Goal: Information Seeking & Learning: Compare options

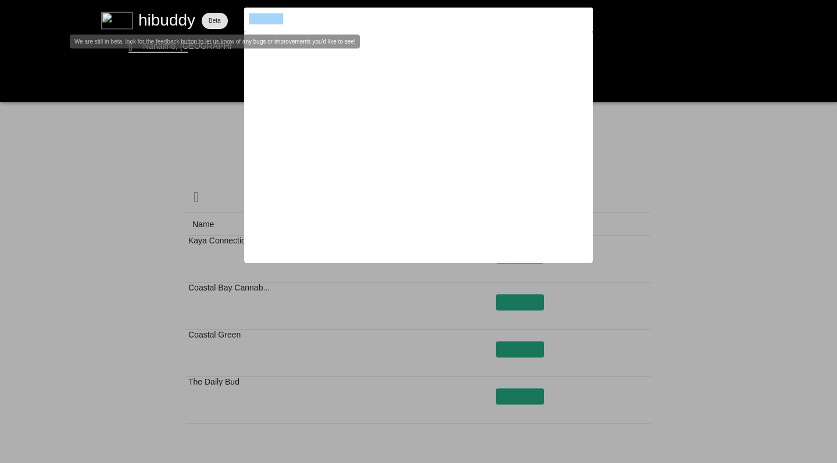
drag, startPoint x: 294, startPoint y: 20, endPoint x: 198, endPoint y: 9, distance: 97.1
click at [198, 9] on flt-glass-pane at bounding box center [418, 231] width 837 height 463
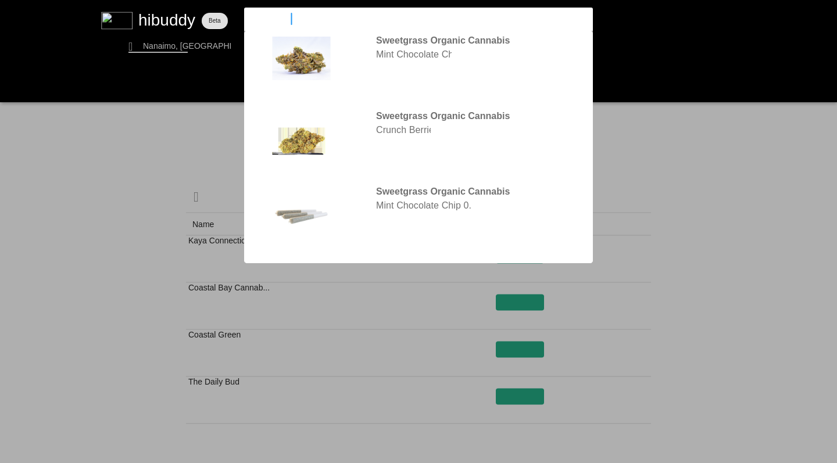
type input "sweetgrass"
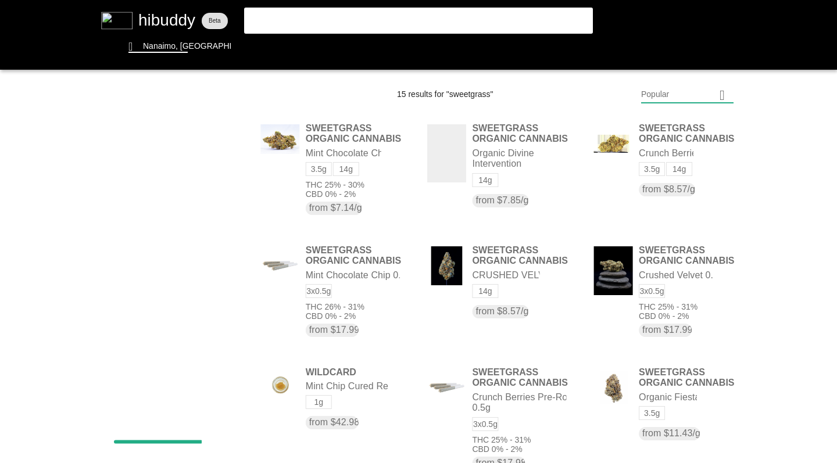
click at [659, 95] on flt-glass-pane at bounding box center [418, 231] width 837 height 463
click at [655, 178] on flt-glass-pane at bounding box center [418, 231] width 837 height 463
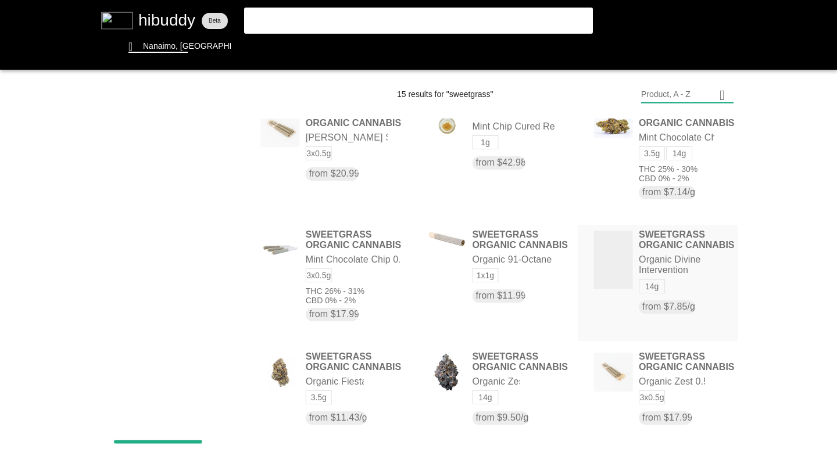
click at [678, 267] on flt-glass-pane at bounding box center [418, 231] width 837 height 463
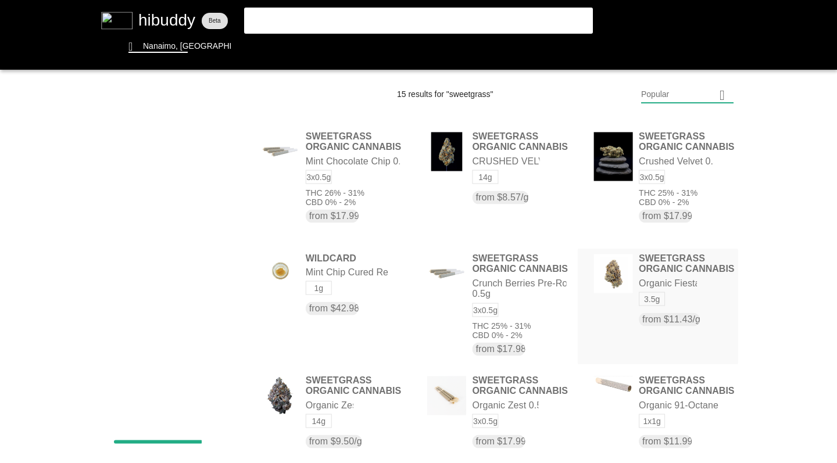
click at [691, 264] on flt-glass-pane at bounding box center [418, 231] width 837 height 463
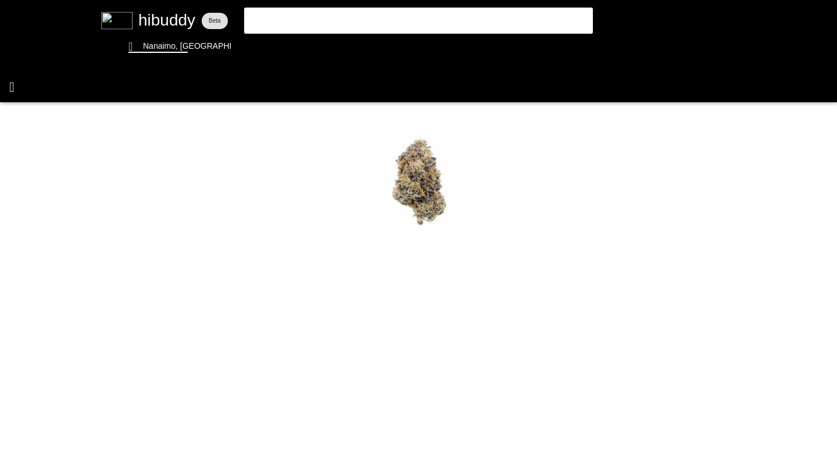
click at [10, 86] on flt-glass-pane at bounding box center [418, 231] width 837 height 463
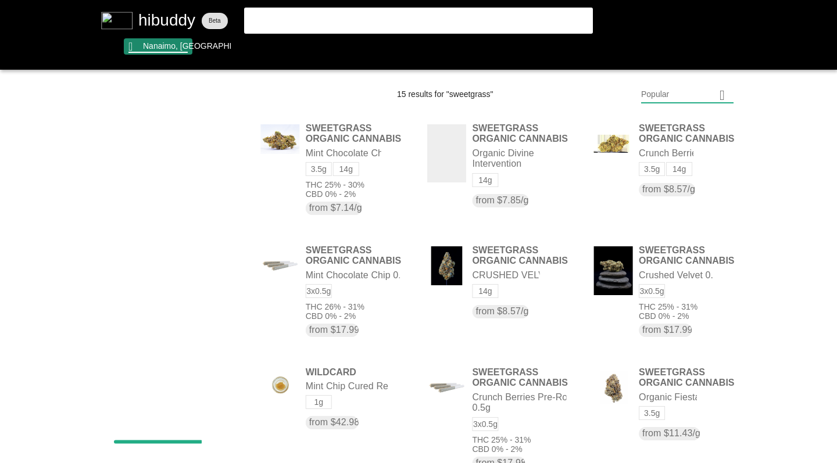
click at [163, 48] on flt-glass-pane at bounding box center [418, 231] width 837 height 463
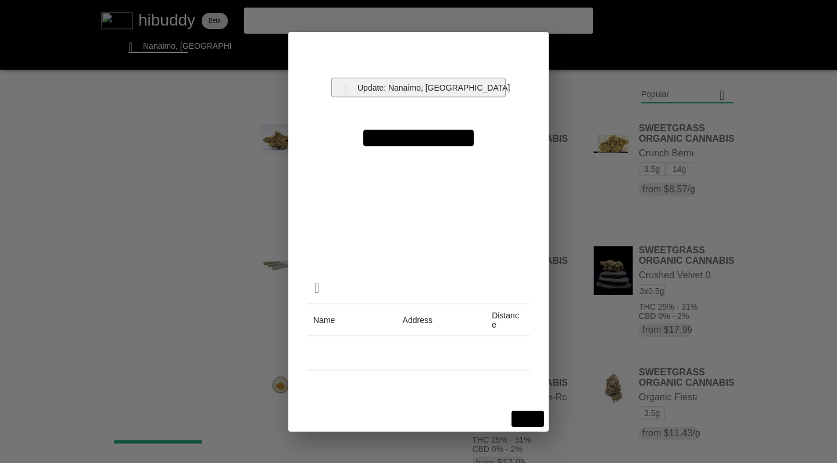
click at [426, 88] on flt-glass-pane at bounding box center [418, 231] width 837 height 463
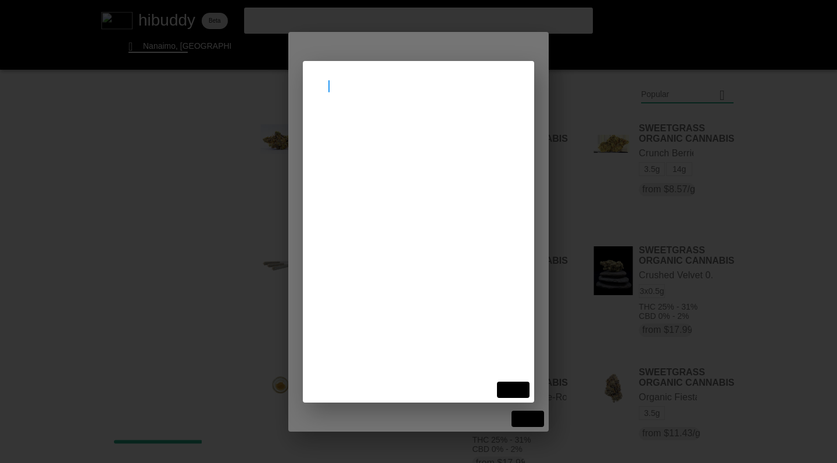
type input "calg"
click at [384, 135] on flt-glass-pane at bounding box center [418, 231] width 837 height 463
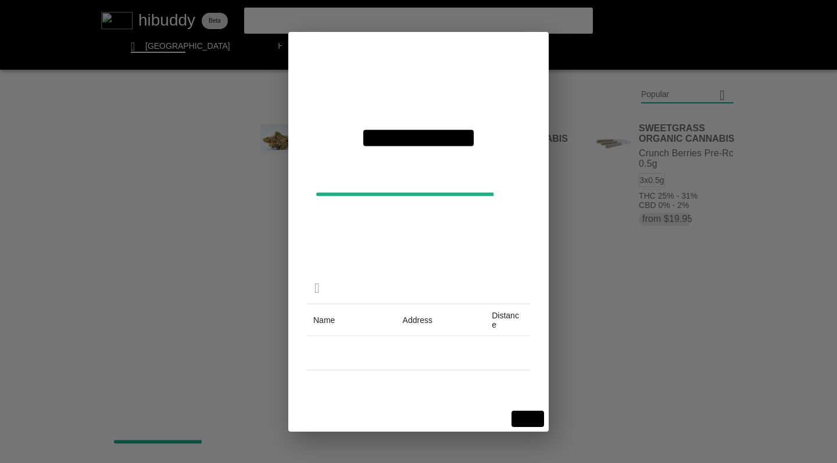
click at [528, 424] on flt-glass-pane at bounding box center [418, 231] width 837 height 463
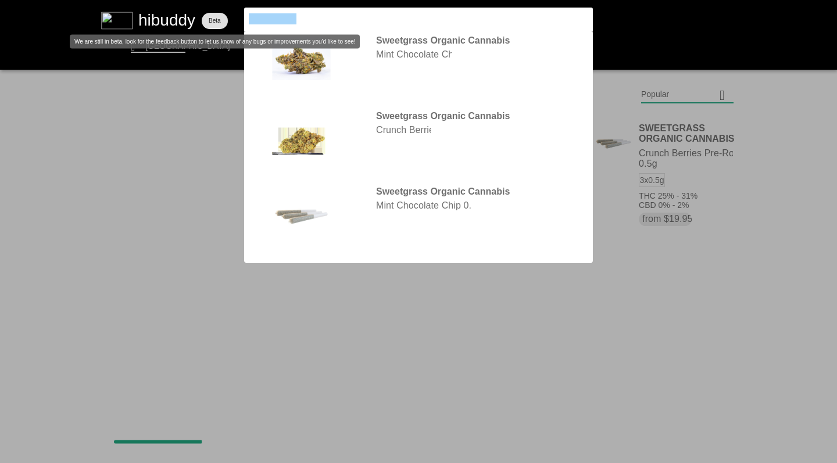
drag, startPoint x: 310, startPoint y: 18, endPoint x: 209, endPoint y: 17, distance: 100.6
click at [209, 17] on flt-glass-pane at bounding box center [418, 231] width 837 height 463
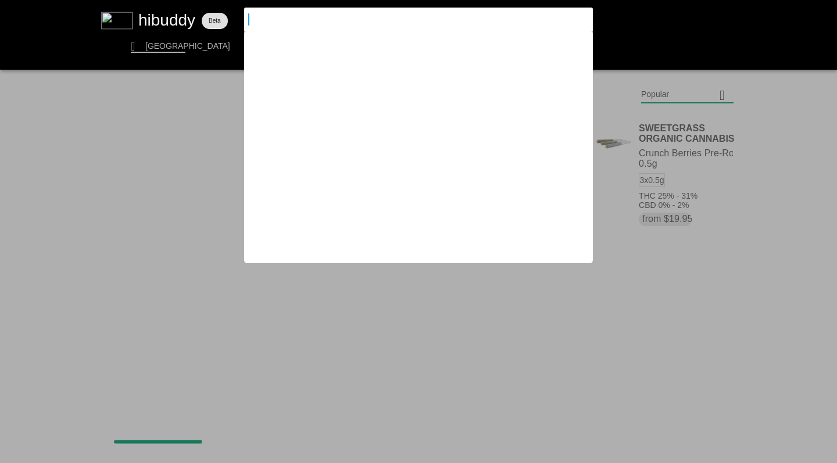
click at [383, 322] on flt-glass-pane at bounding box center [418, 231] width 837 height 463
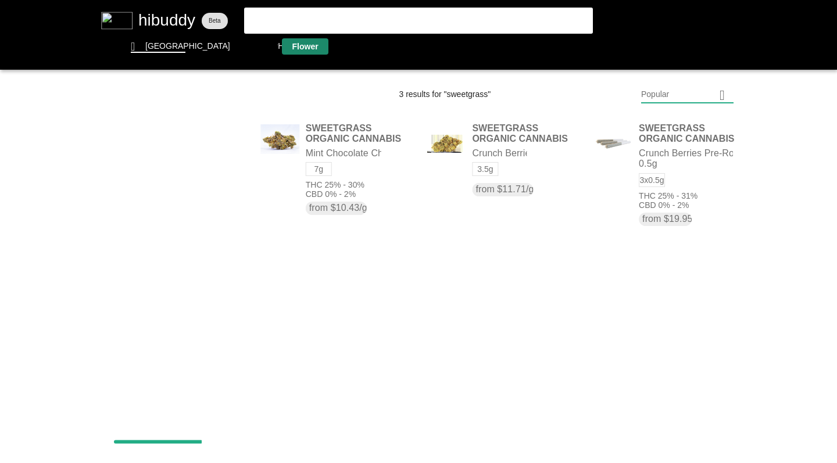
click at [299, 45] on flt-glass-pane at bounding box center [418, 231] width 837 height 463
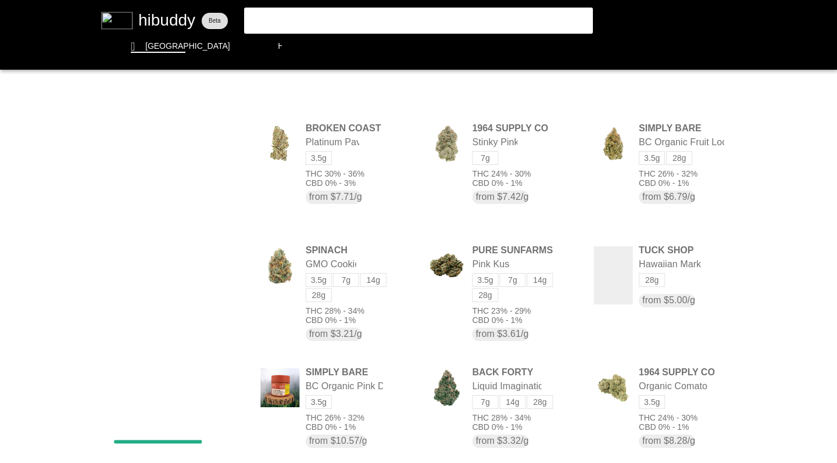
click at [666, 90] on flt-glass-pane at bounding box center [418, 231] width 837 height 463
click at [660, 394] on flt-glass-pane at bounding box center [418, 231] width 837 height 463
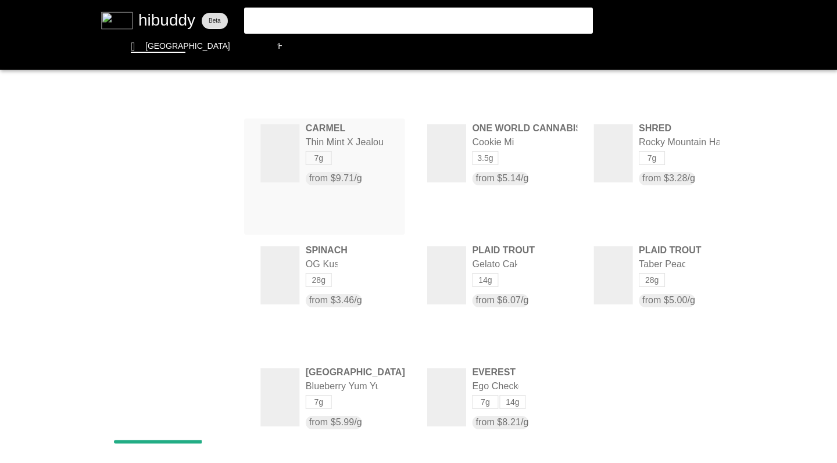
click at [360, 159] on flt-glass-pane at bounding box center [418, 231] width 837 height 463
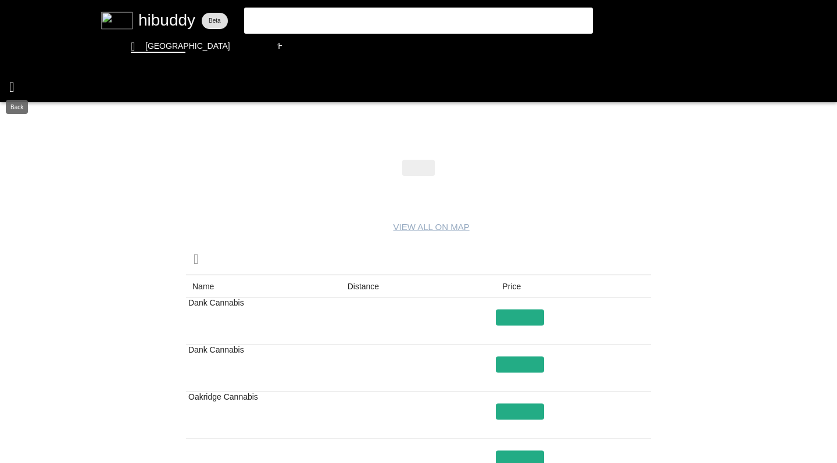
click at [11, 85] on flt-glass-pane at bounding box center [418, 231] width 837 height 463
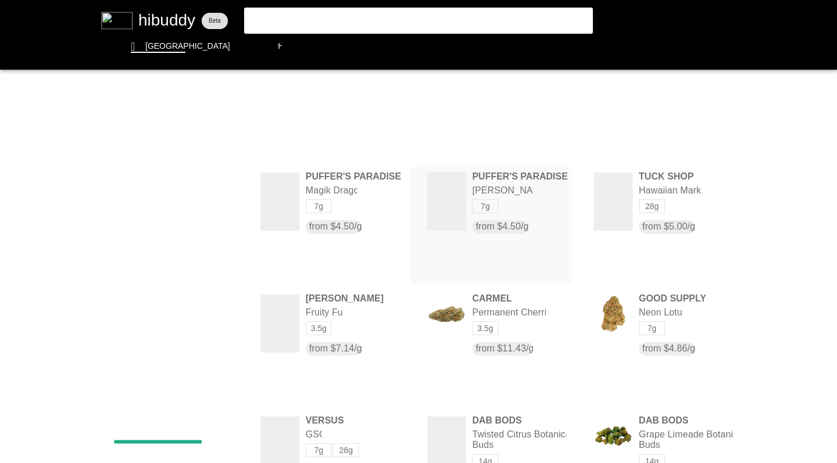
click at [457, 215] on flt-glass-pane at bounding box center [418, 231] width 837 height 463
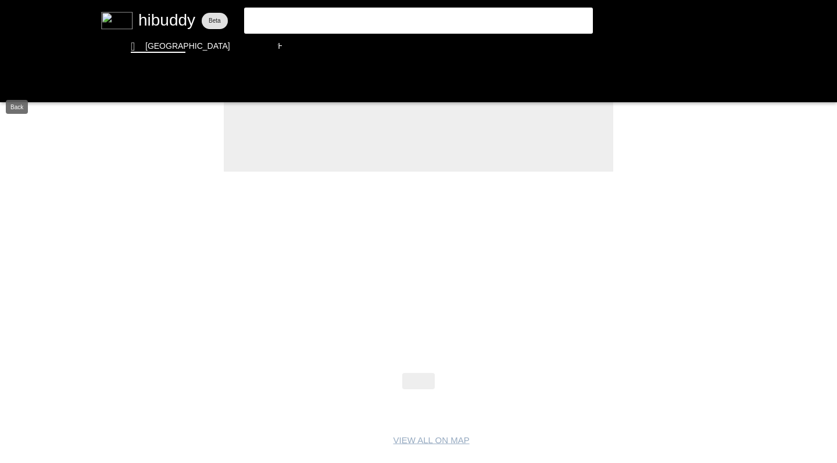
click at [12, 87] on flt-glass-pane at bounding box center [418, 231] width 837 height 463
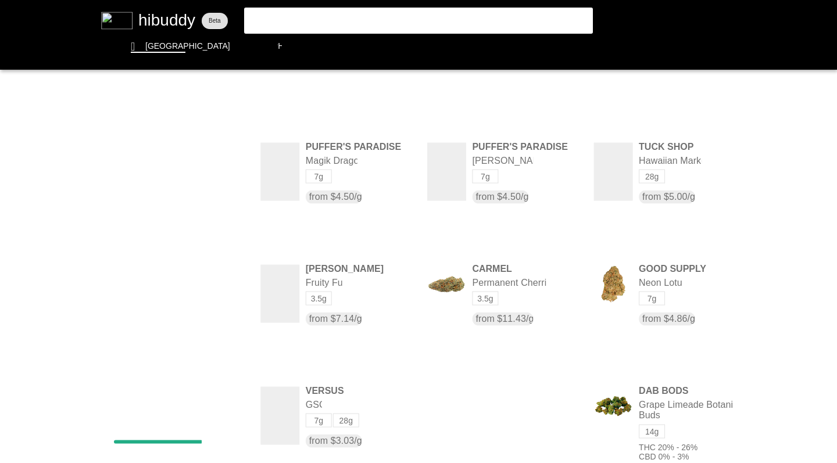
click at [269, 17] on flt-glass-pane at bounding box center [418, 231] width 837 height 463
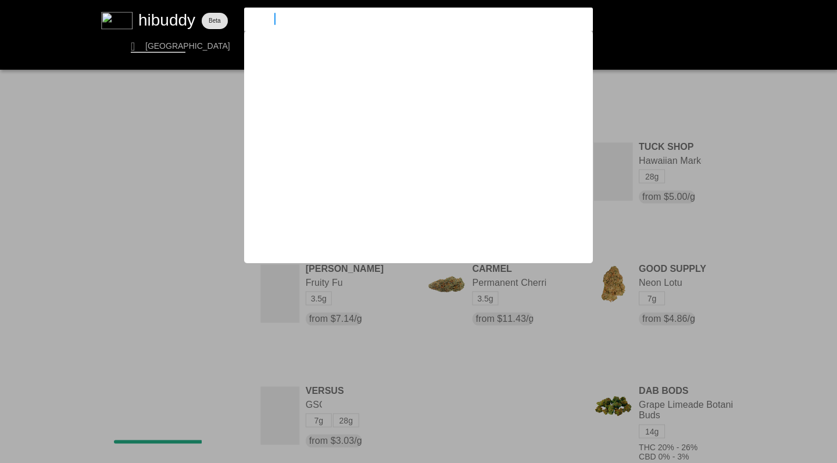
type input "carmel"
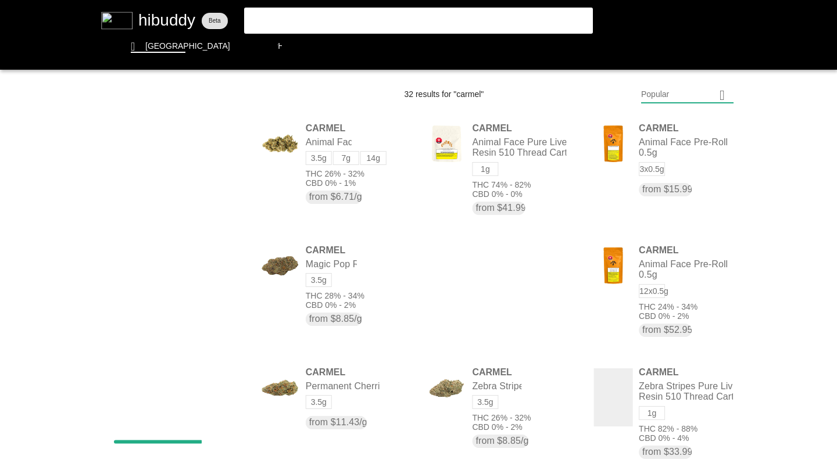
click at [664, 92] on flt-glass-pane at bounding box center [418, 231] width 837 height 463
click at [659, 180] on flt-glass-pane at bounding box center [418, 231] width 837 height 463
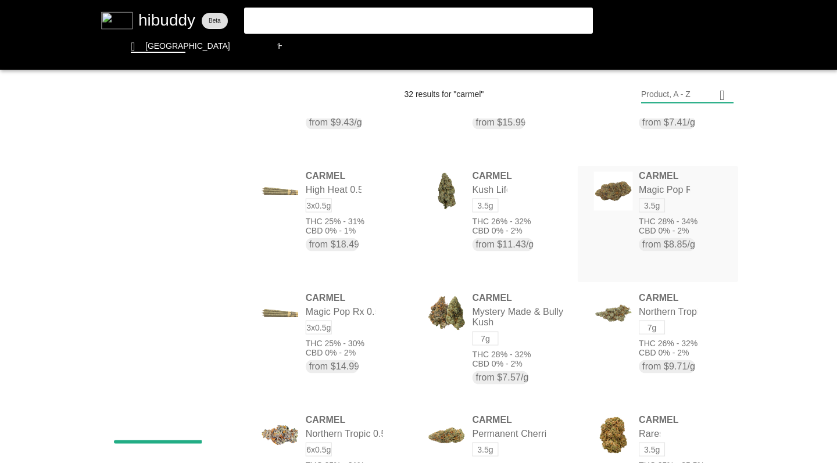
click at [663, 206] on flt-glass-pane at bounding box center [418, 231] width 837 height 463
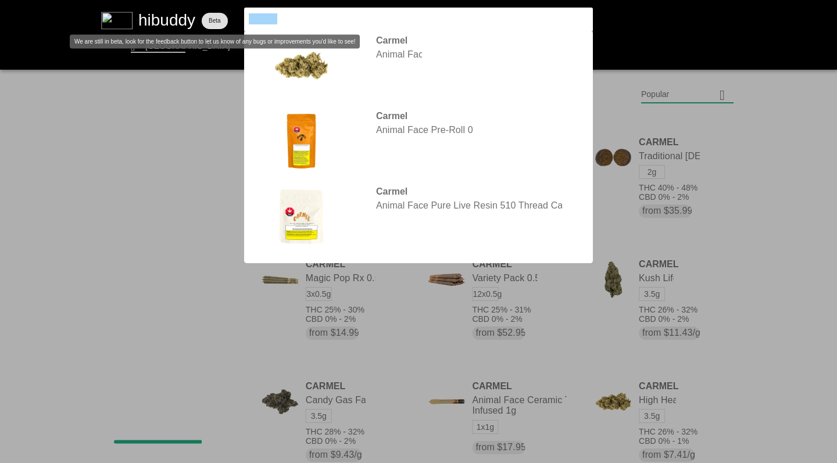
drag, startPoint x: 284, startPoint y: 19, endPoint x: 221, endPoint y: 19, distance: 62.8
click at [221, 19] on flt-glass-pane at bounding box center [418, 231] width 837 height 463
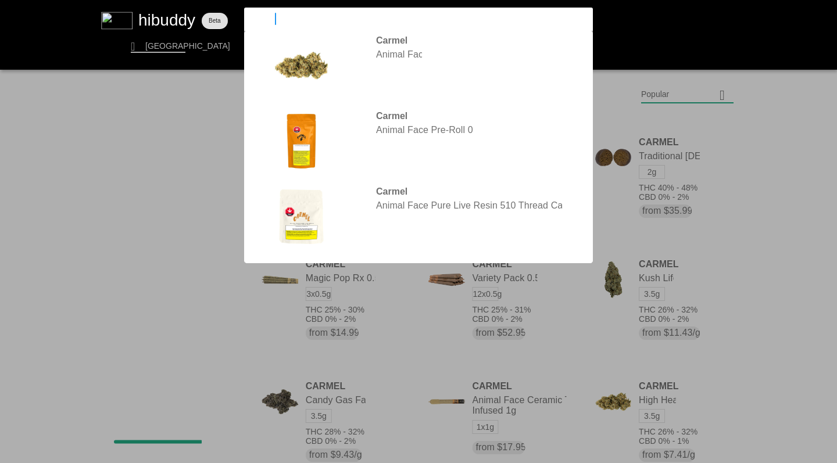
type input "wildcard"
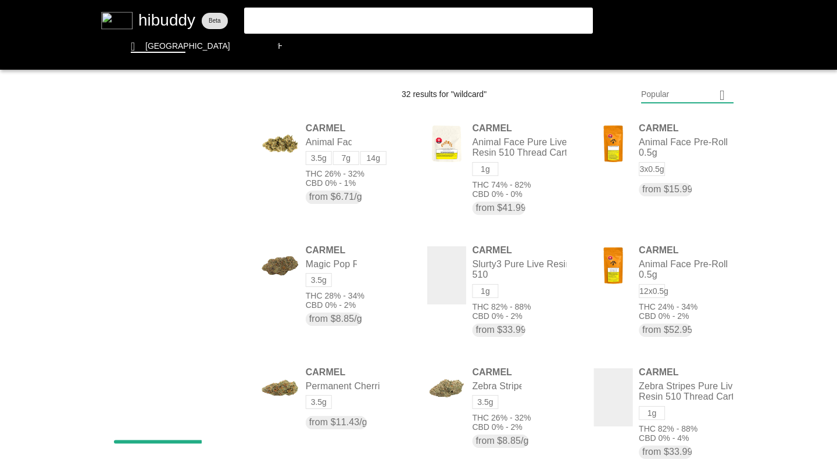
click at [292, 19] on flt-glass-pane at bounding box center [418, 231] width 837 height 463
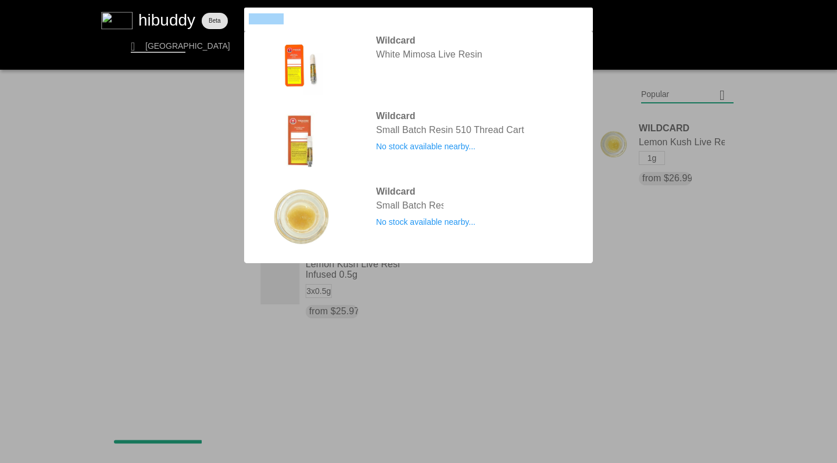
drag, startPoint x: 296, startPoint y: 16, endPoint x: 233, endPoint y: 16, distance: 62.8
click at [232, 16] on flt-glass-pane at bounding box center [418, 231] width 837 height 463
type input "uncommon"
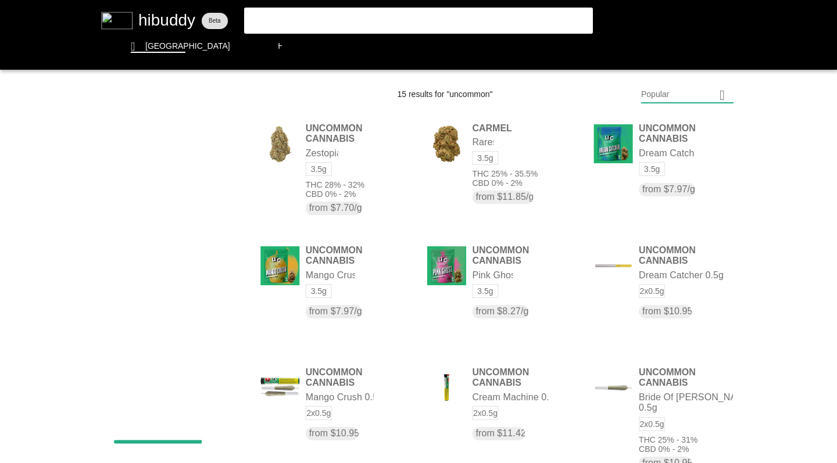
click at [654, 95] on flt-glass-pane at bounding box center [418, 231] width 837 height 463
click at [663, 178] on flt-glass-pane at bounding box center [418, 231] width 837 height 463
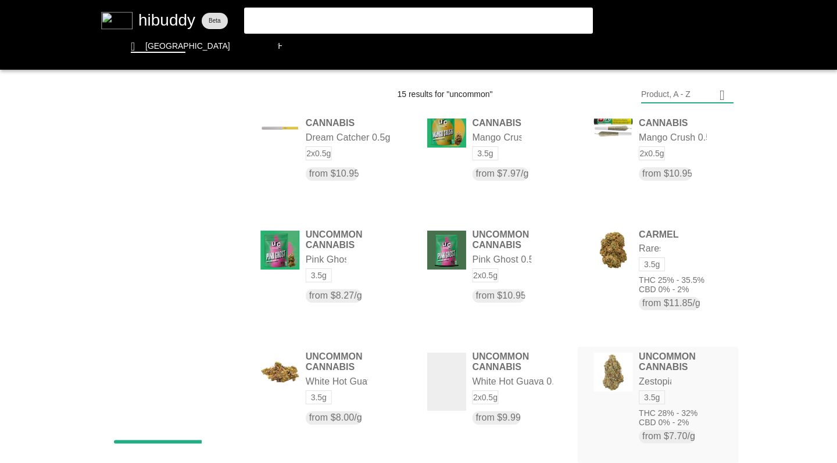
click at [652, 370] on flt-glass-pane at bounding box center [418, 231] width 837 height 463
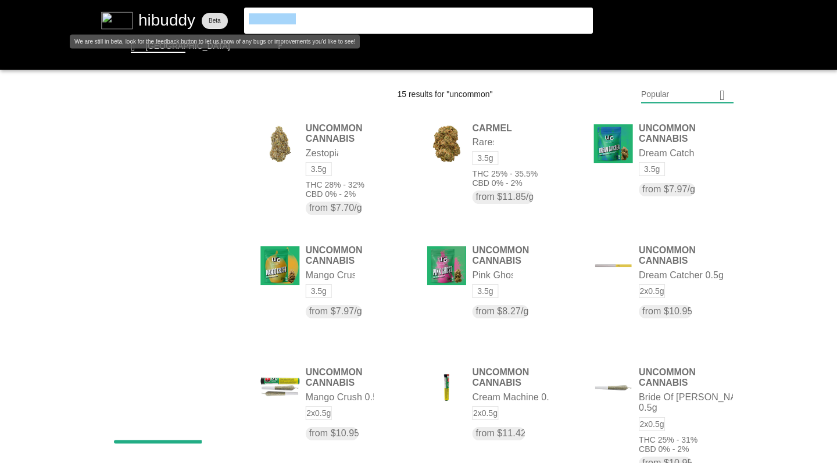
drag, startPoint x: 303, startPoint y: 21, endPoint x: 211, endPoint y: 8, distance: 93.4
click at [211, 8] on flt-glass-pane at bounding box center [418, 231] width 837 height 463
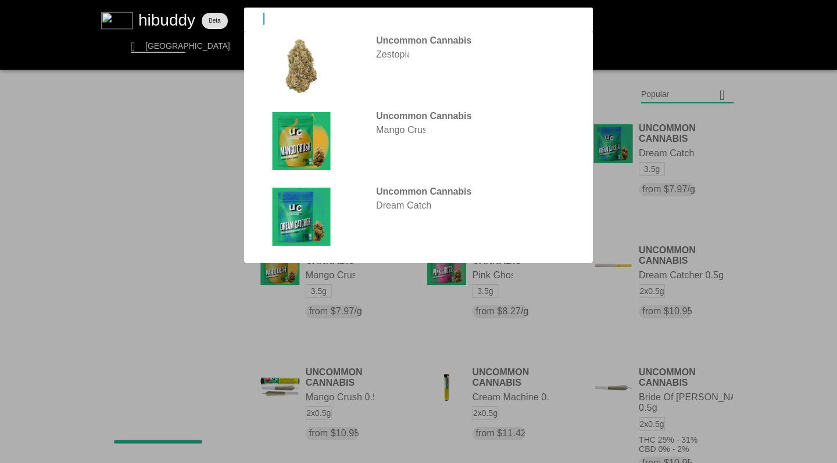
type input "sugr"
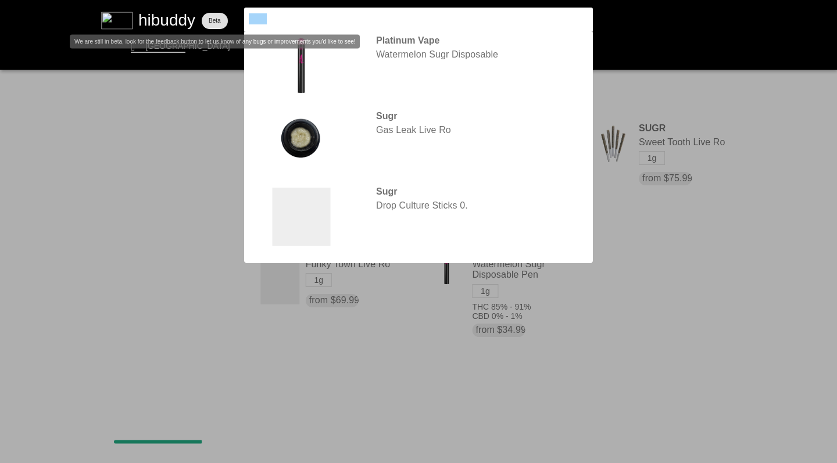
drag, startPoint x: 280, startPoint y: 20, endPoint x: 199, endPoint y: 14, distance: 81.0
click at [199, 14] on flt-glass-pane at bounding box center [418, 231] width 837 height 463
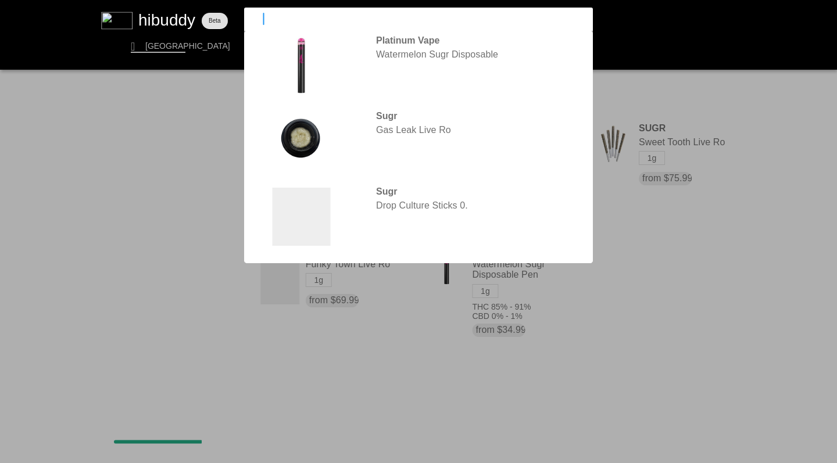
type input "sitka"
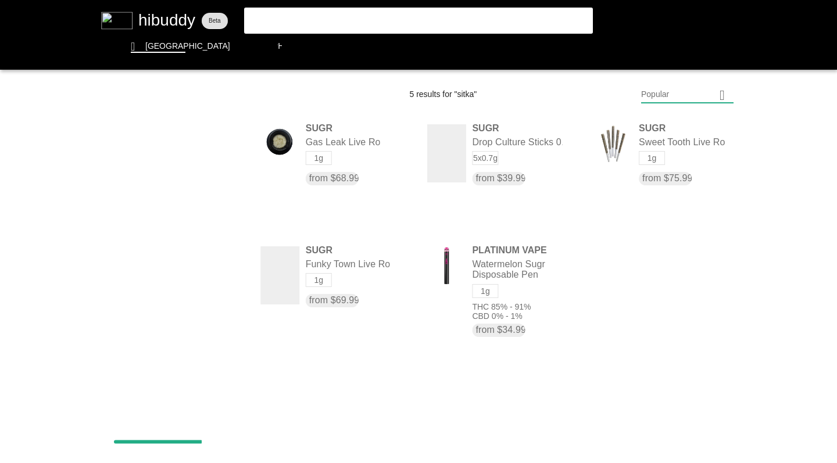
click at [281, 19] on flt-glass-pane at bounding box center [418, 231] width 837 height 463
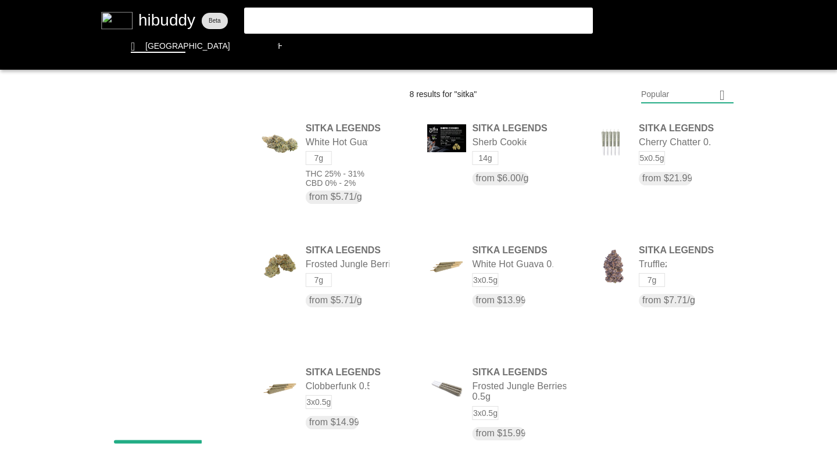
click at [656, 95] on flt-glass-pane at bounding box center [418, 231] width 837 height 463
click at [654, 180] on flt-glass-pane at bounding box center [418, 231] width 837 height 463
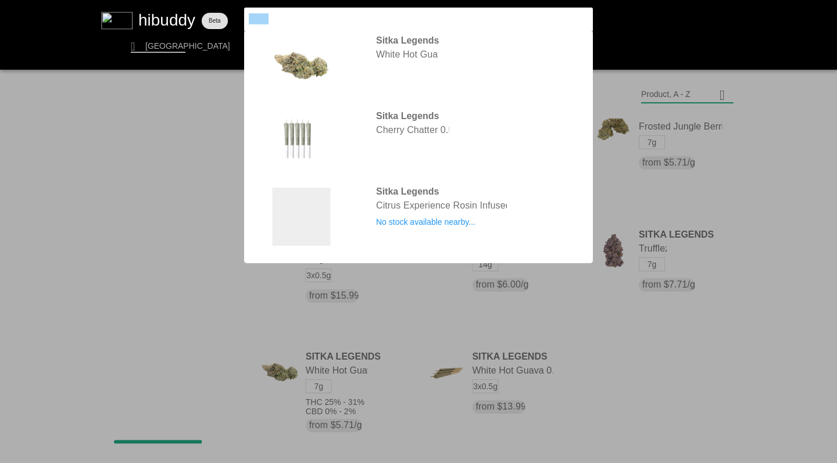
drag, startPoint x: 278, startPoint y: 23, endPoint x: 203, endPoint y: 5, distance: 77.5
click at [203, 5] on flt-glass-pane at bounding box center [418, 231] width 837 height 463
type input "simply bare"
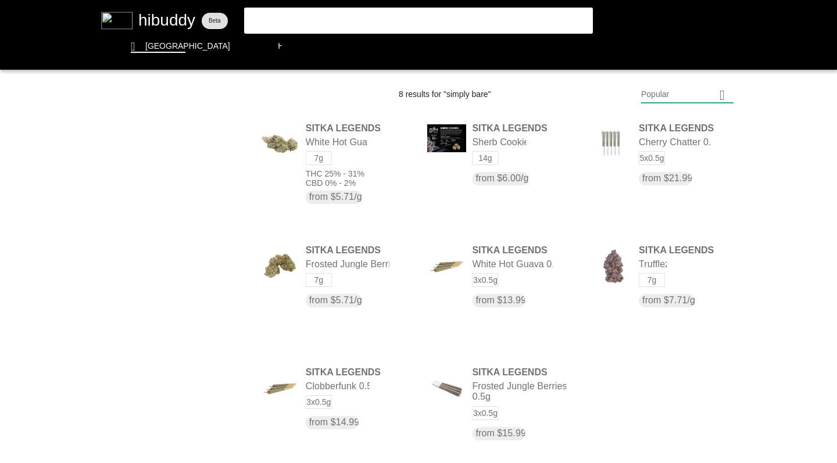
click at [313, 30] on flt-glass-pane at bounding box center [418, 231] width 837 height 463
click at [310, 22] on flt-glass-pane at bounding box center [418, 231] width 837 height 463
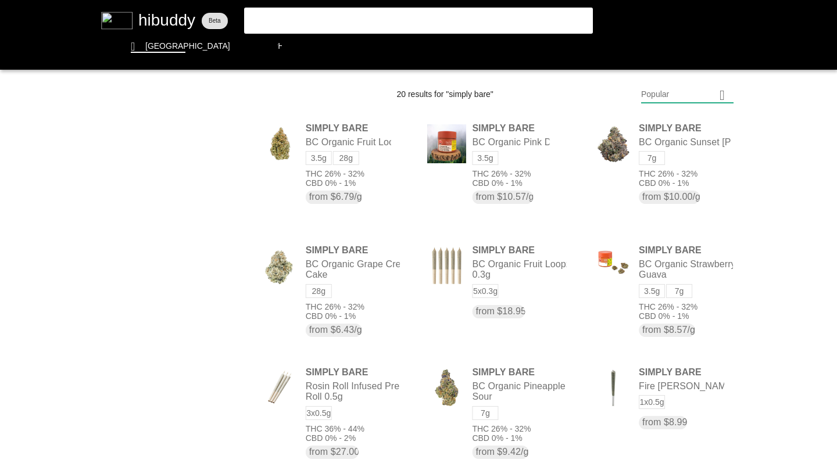
click at [659, 98] on flt-glass-pane at bounding box center [418, 231] width 837 height 463
click at [654, 182] on flt-glass-pane at bounding box center [418, 231] width 837 height 463
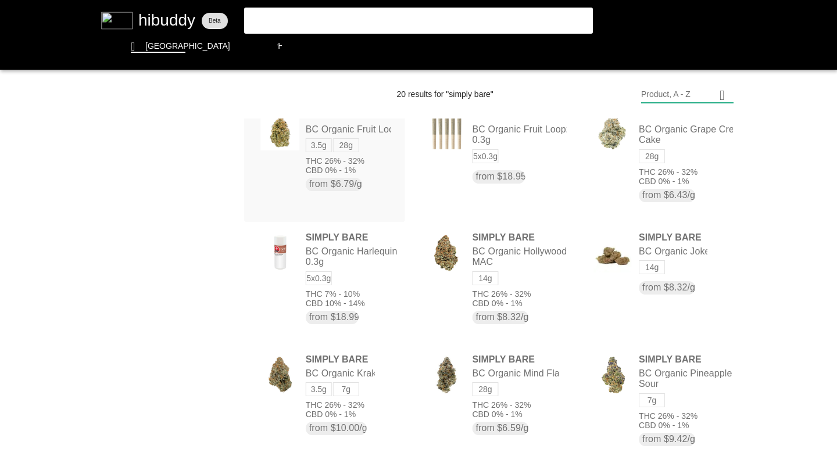
click at [350, 161] on flt-glass-pane at bounding box center [418, 231] width 837 height 463
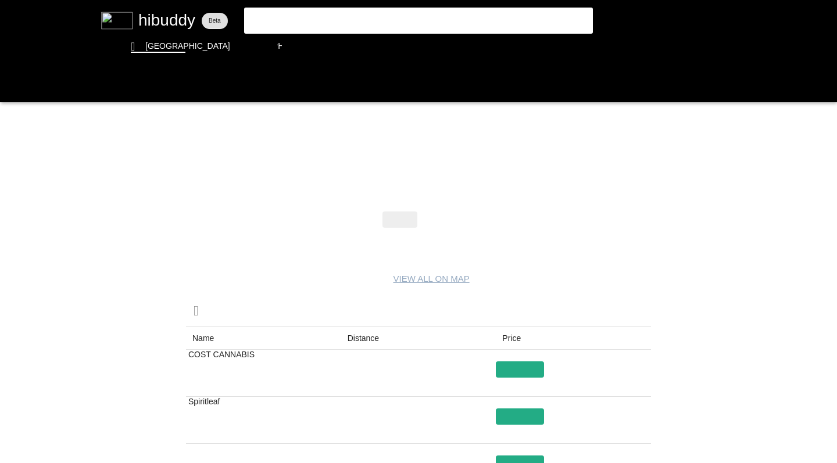
click at [441, 220] on flt-glass-pane at bounding box center [418, 231] width 837 height 463
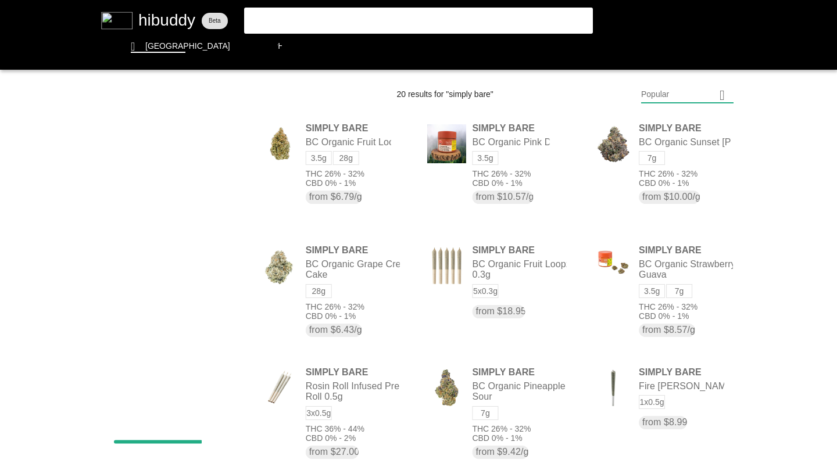
click at [677, 96] on flt-glass-pane at bounding box center [418, 231] width 837 height 463
click at [672, 178] on flt-glass-pane at bounding box center [418, 231] width 837 height 463
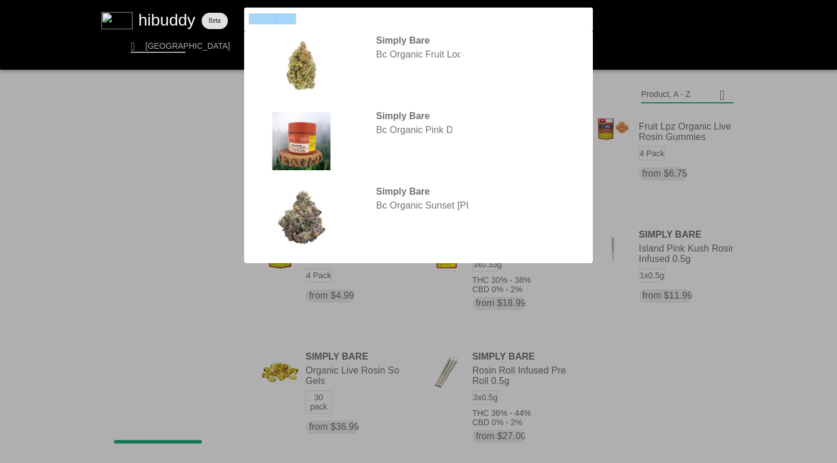
drag, startPoint x: 305, startPoint y: 17, endPoint x: 180, endPoint y: 15, distance: 124.4
click at [180, 15] on flt-glass-pane at bounding box center [418, 231] width 837 height 463
type input "plaid"
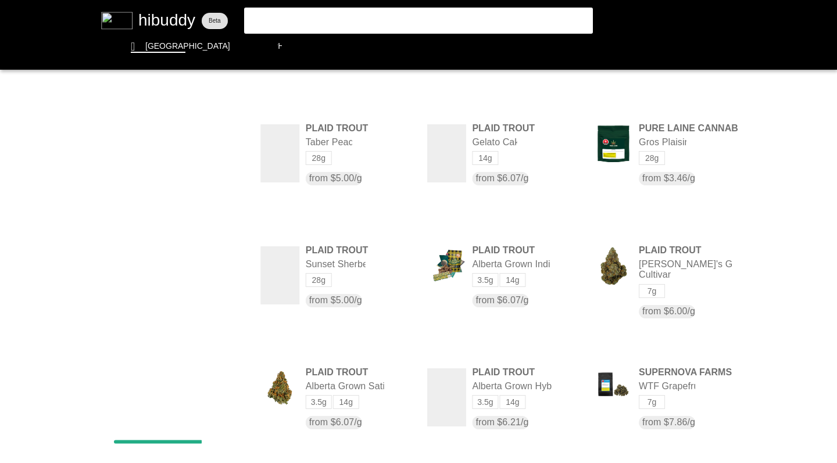
click at [277, 17] on flt-glass-pane at bounding box center [418, 231] width 837 height 463
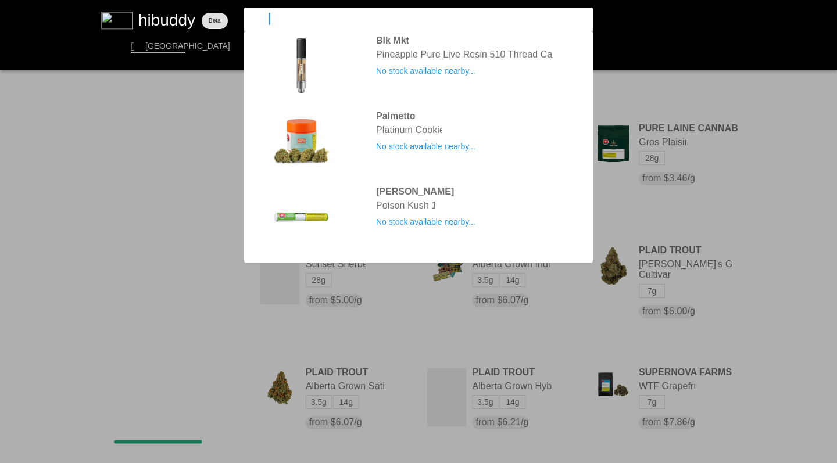
type input "pistol"
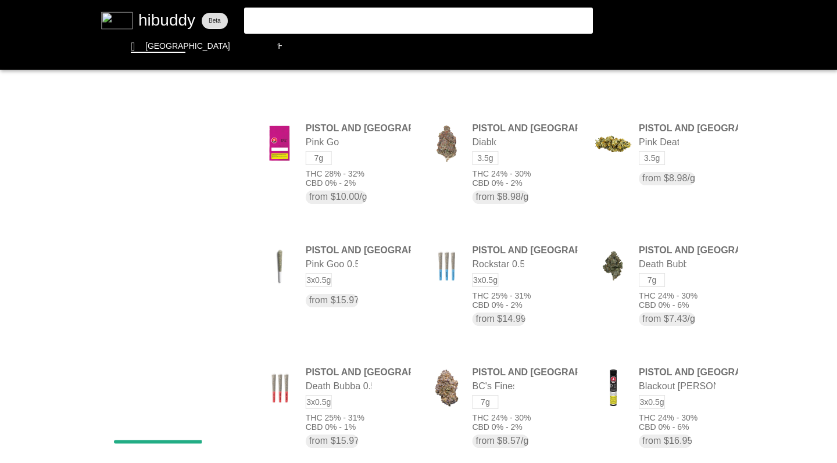
click at [650, 97] on flt-glass-pane at bounding box center [418, 231] width 837 height 463
click at [658, 181] on flt-glass-pane at bounding box center [418, 231] width 837 height 463
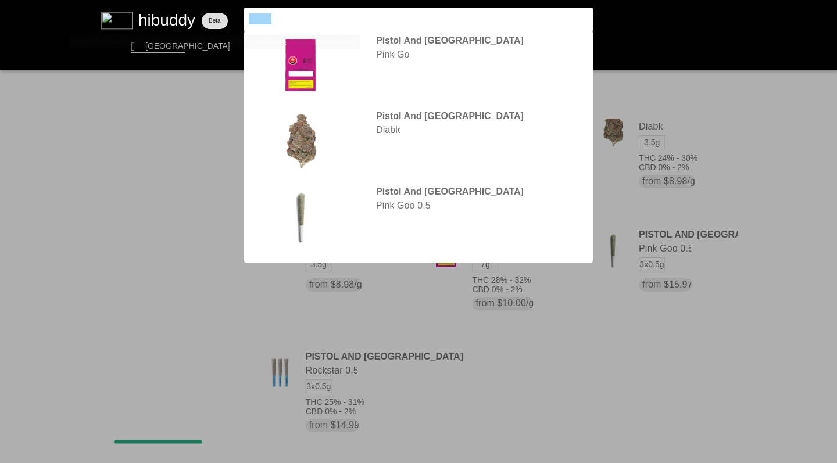
drag, startPoint x: 284, startPoint y: 23, endPoint x: 204, endPoint y: 9, distance: 80.7
click at [204, 9] on flt-glass-pane at bounding box center [418, 231] width 837 height 463
type input "gorilla"
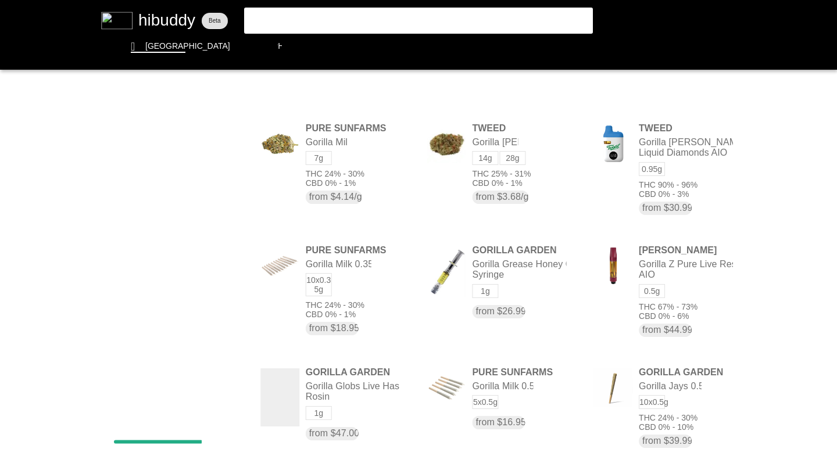
click at [663, 97] on flt-glass-pane at bounding box center [418, 231] width 837 height 463
click at [677, 180] on flt-glass-pane at bounding box center [418, 231] width 837 height 463
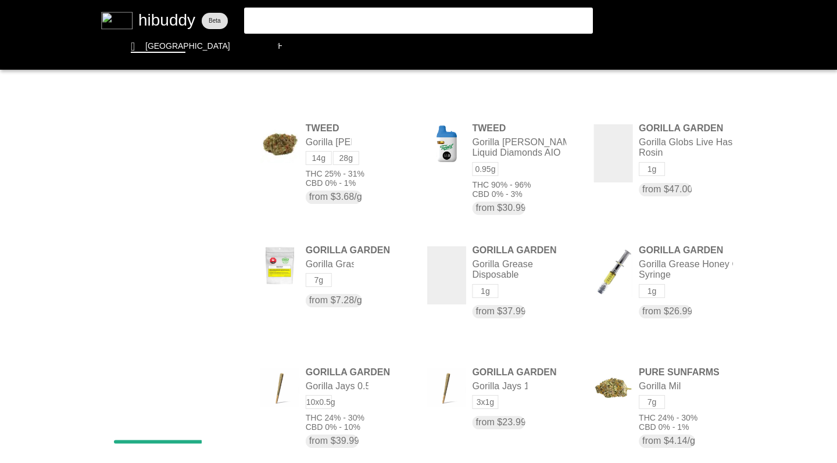
click at [684, 92] on flt-glass-pane at bounding box center [418, 231] width 837 height 463
click at [676, 230] on flt-glass-pane at bounding box center [418, 231] width 837 height 463
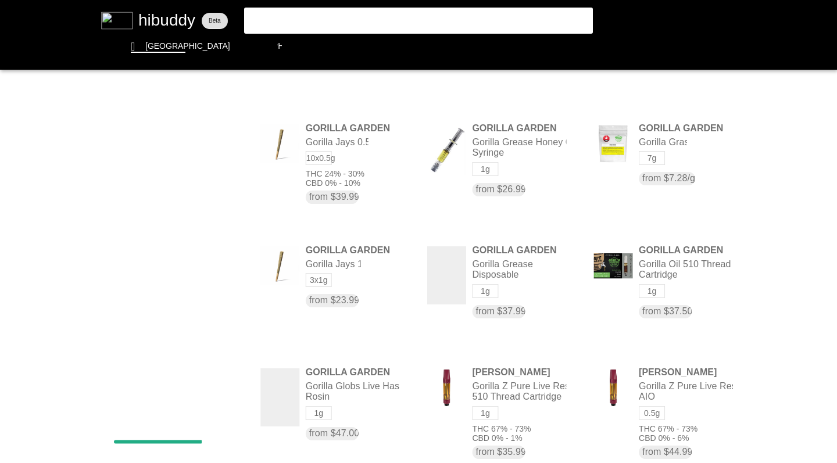
click at [270, 18] on flt-glass-pane at bounding box center [418, 231] width 837 height 463
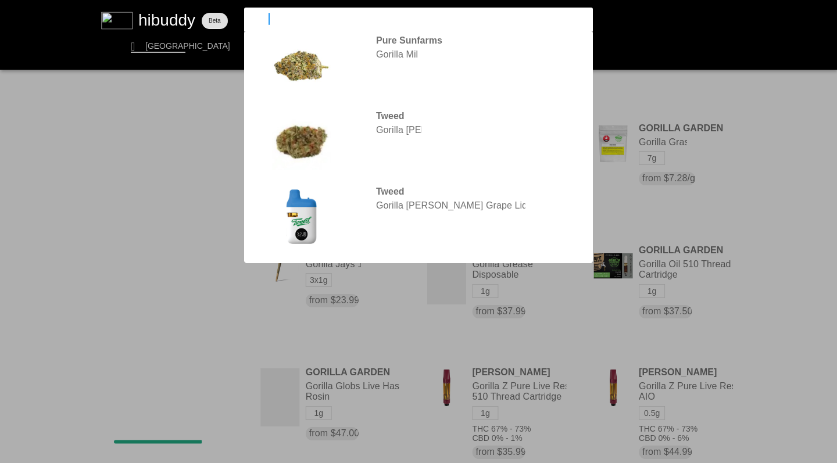
click at [270, 18] on input "gorilla" at bounding box center [409, 18] width 320 height 11
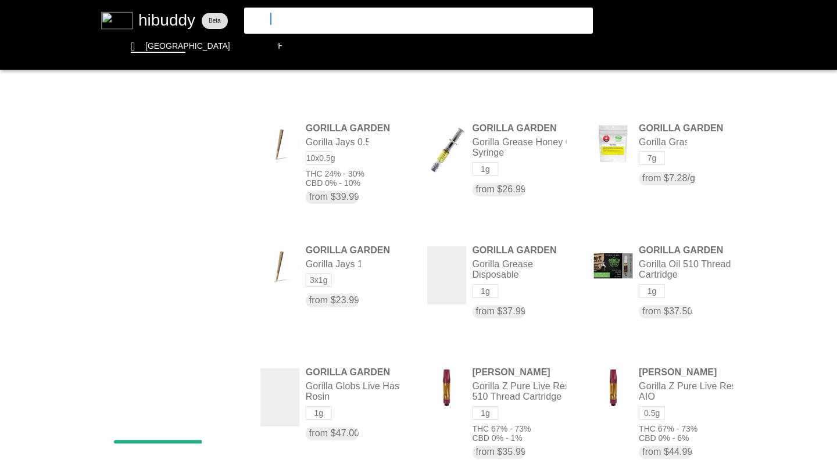
type input "four54"
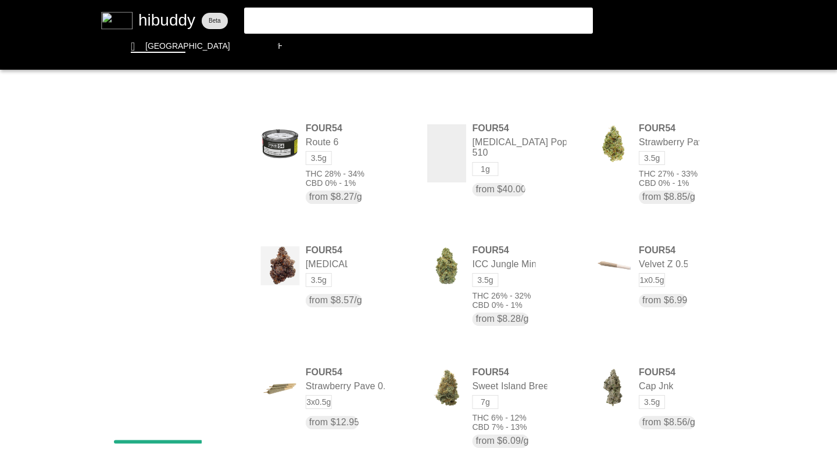
click at [665, 102] on flt-glass-pane at bounding box center [418, 231] width 837 height 463
click at [668, 180] on flt-glass-pane at bounding box center [418, 231] width 837 height 463
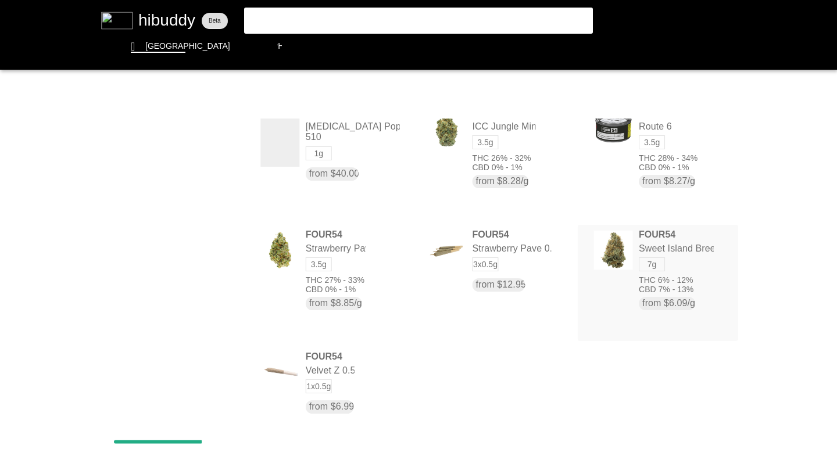
click at [667, 273] on flt-glass-pane at bounding box center [418, 231] width 837 height 463
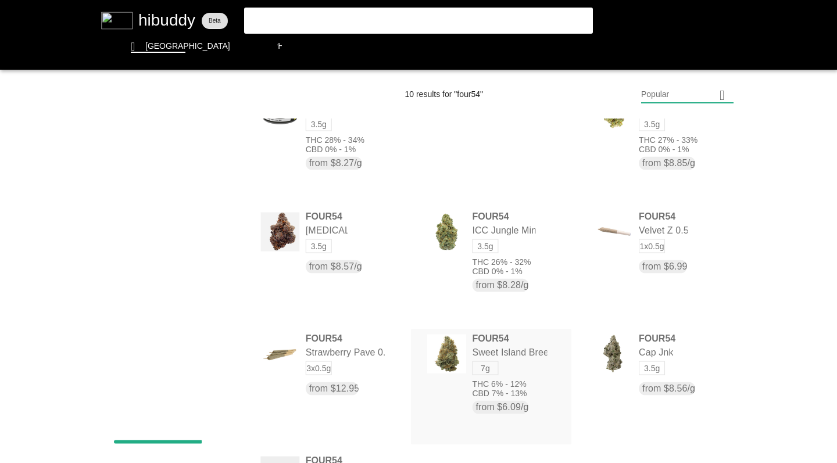
click at [520, 389] on flt-glass-pane at bounding box center [418, 231] width 837 height 463
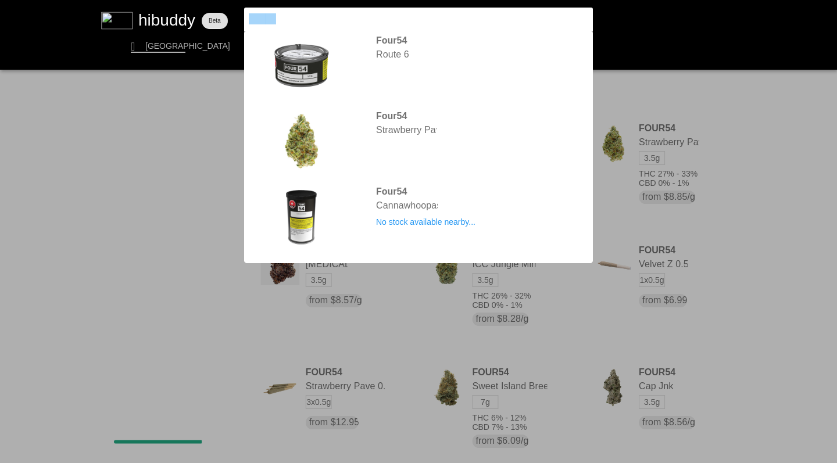
drag, startPoint x: 282, startPoint y: 20, endPoint x: 142, endPoint y: 15, distance: 140.2
click at [142, 15] on flt-glass-pane at bounding box center [418, 231] width 837 height 463
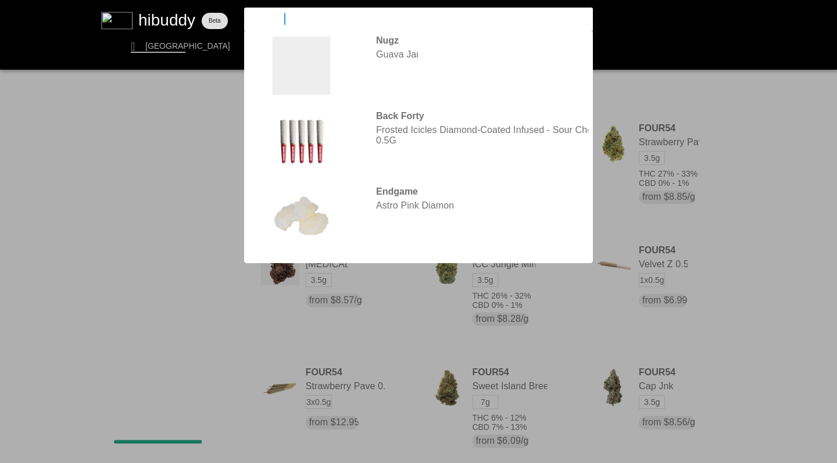
type input "earthwolf"
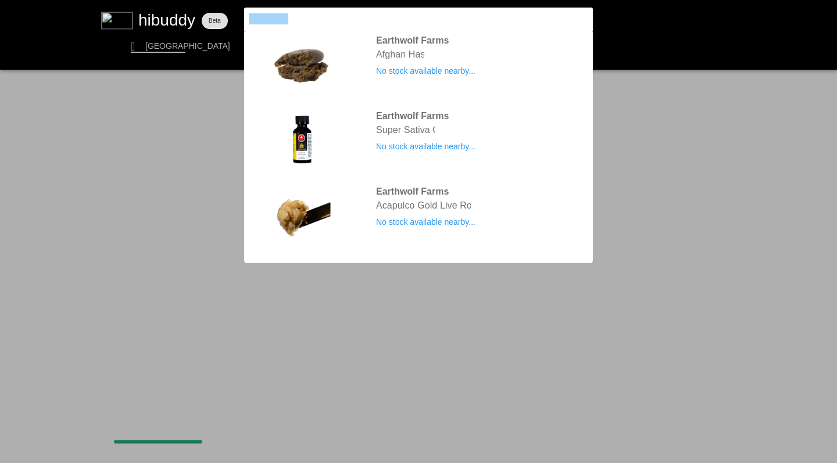
drag, startPoint x: 300, startPoint y: 17, endPoint x: 233, endPoint y: 17, distance: 66.8
click at [233, 17] on flt-glass-pane at bounding box center [418, 231] width 837 height 463
type input "coast mountain"
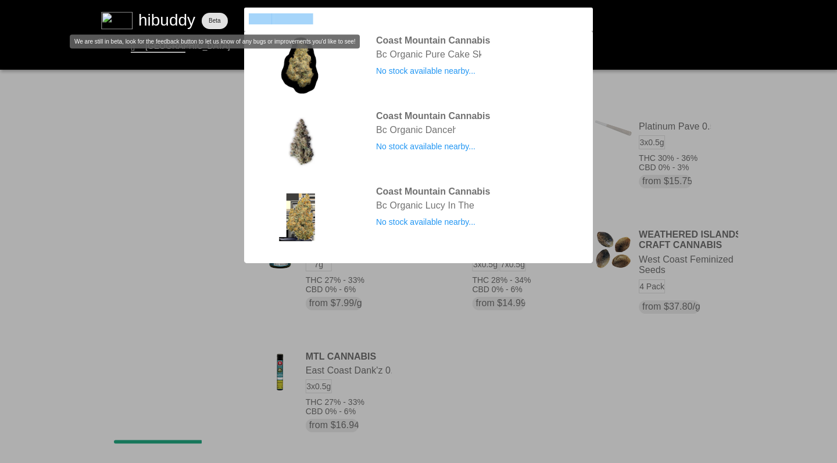
drag, startPoint x: 323, startPoint y: 20, endPoint x: 214, endPoint y: 13, distance: 108.3
click at [214, 13] on flt-glass-pane at bounding box center [418, 231] width 837 height 463
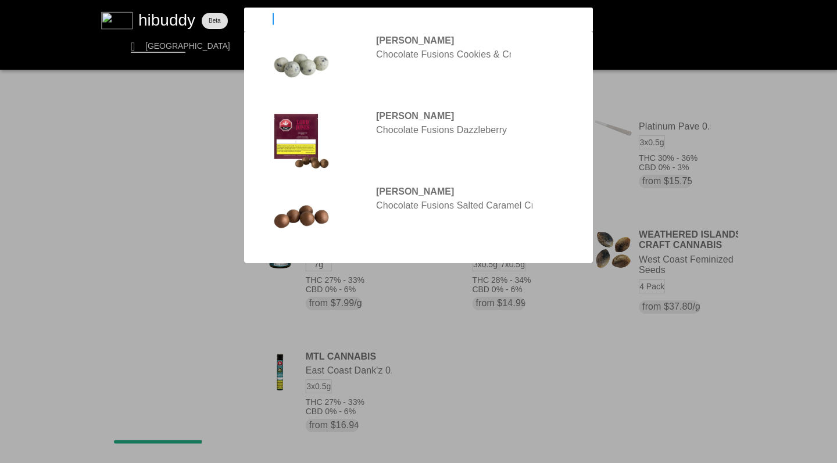
type input "choklit"
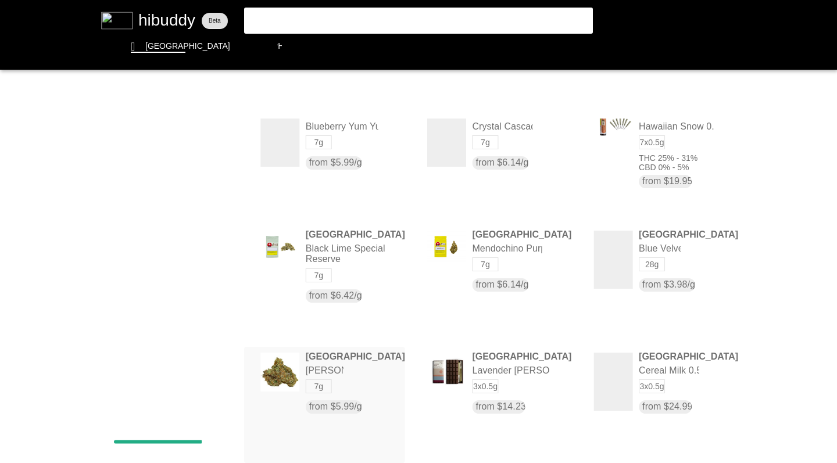
click at [346, 385] on flt-glass-pane at bounding box center [418, 231] width 837 height 463
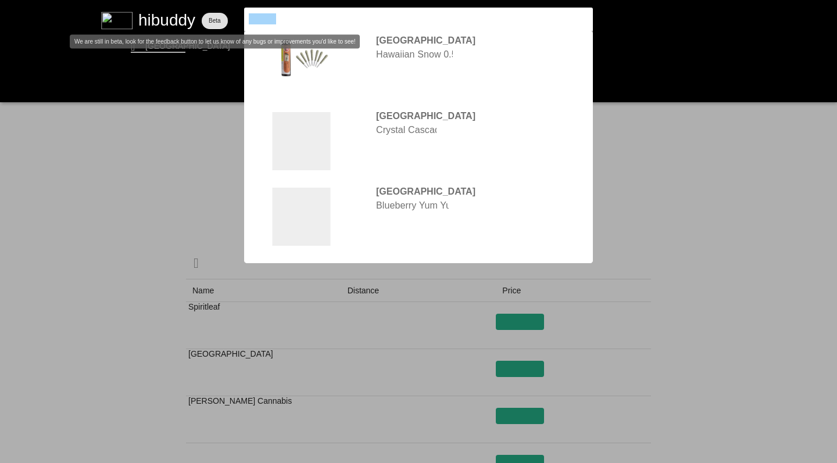
drag, startPoint x: 289, startPoint y: 21, endPoint x: 217, endPoint y: 13, distance: 72.5
click at [217, 13] on flt-glass-pane at bounding box center [418, 231] width 837 height 463
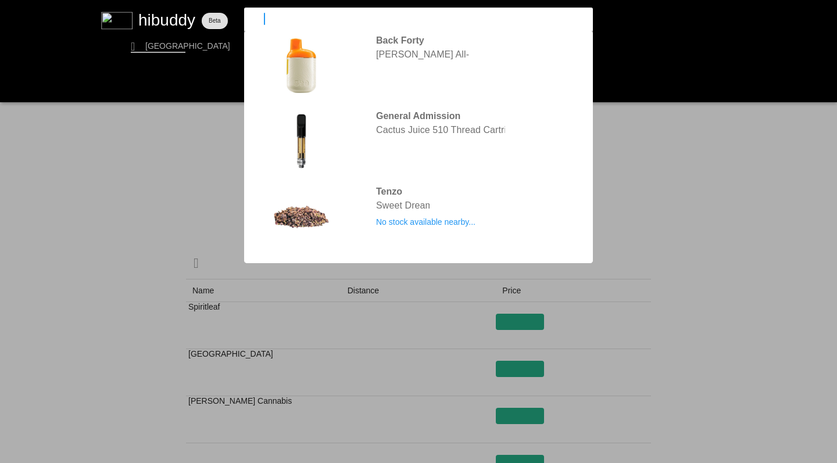
type input "1964"
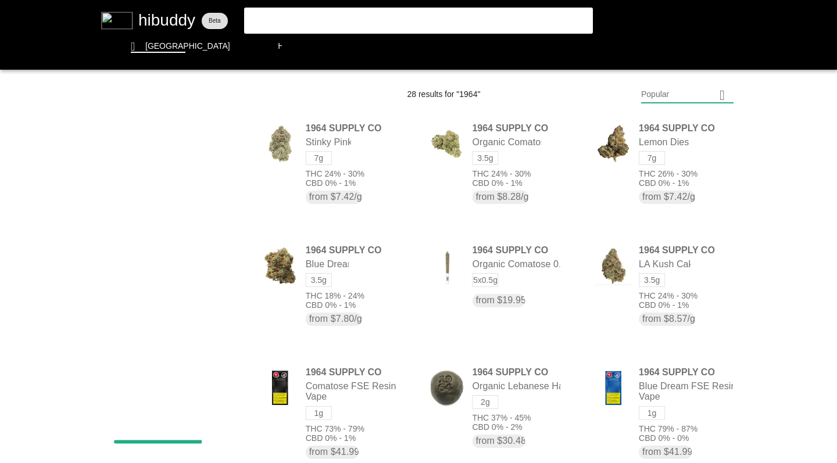
click at [653, 99] on flt-glass-pane at bounding box center [418, 231] width 837 height 463
click at [669, 180] on flt-glass-pane at bounding box center [418, 231] width 837 height 463
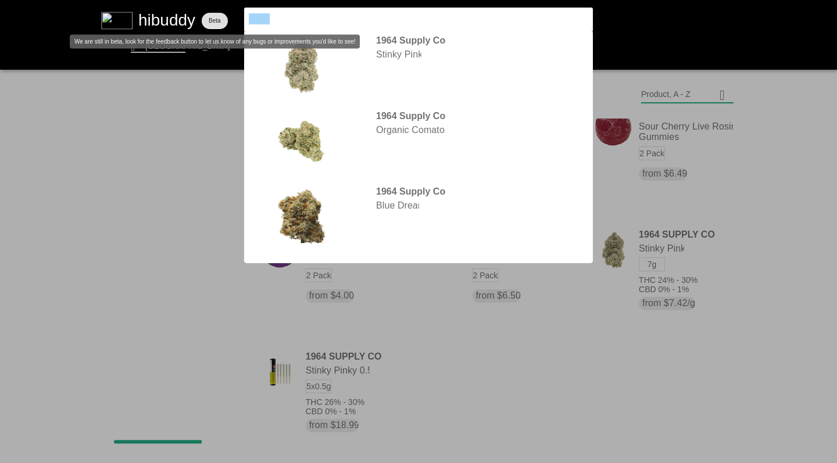
drag, startPoint x: 287, startPoint y: 22, endPoint x: 203, endPoint y: 15, distance: 84.5
click at [203, 15] on flt-glass-pane at bounding box center [418, 231] width 837 height 463
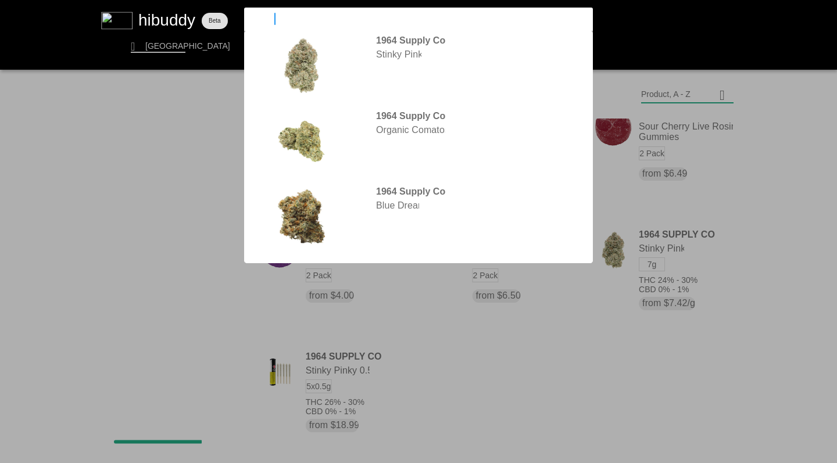
type input "carmel"
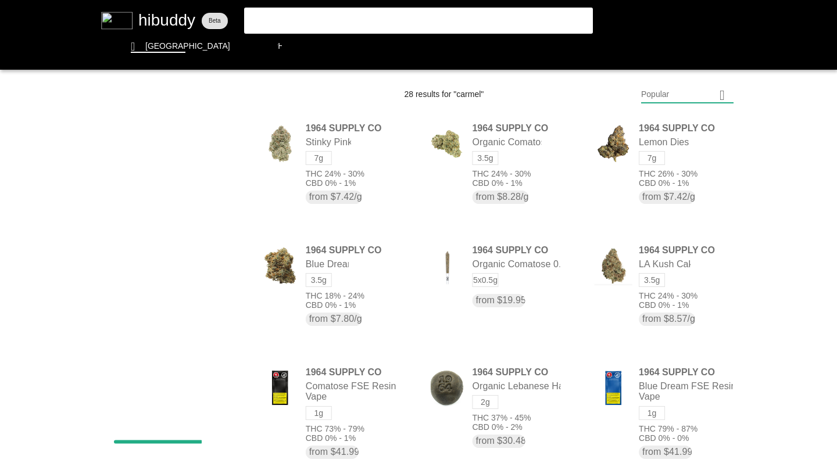
click at [658, 99] on flt-glass-pane at bounding box center [418, 231] width 837 height 463
click at [653, 181] on flt-glass-pane at bounding box center [418, 231] width 837 height 463
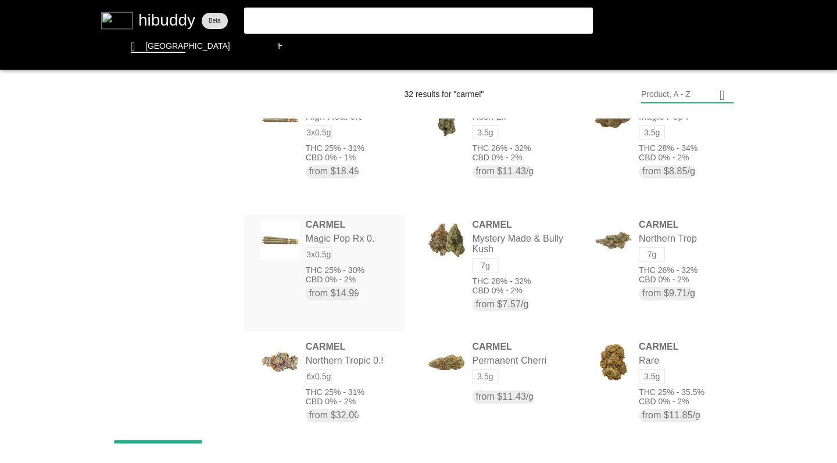
click at [327, 270] on flt-glass-pane at bounding box center [418, 231] width 837 height 463
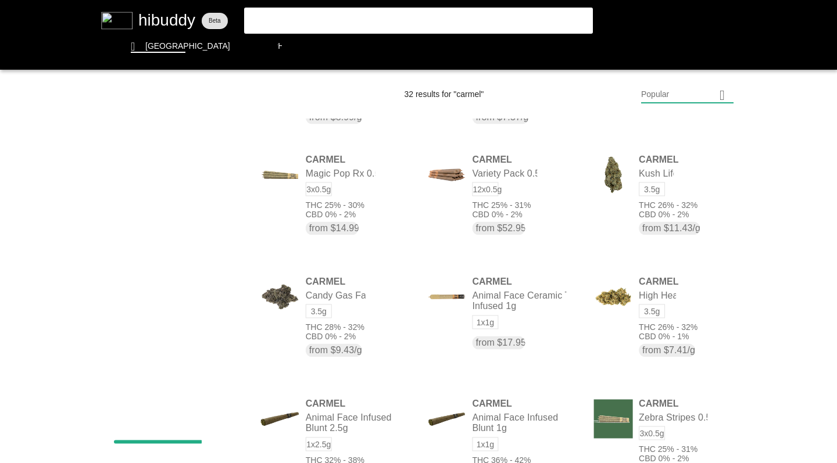
click at [664, 88] on flt-glass-pane at bounding box center [418, 231] width 837 height 463
click at [664, 186] on flt-glass-pane at bounding box center [418, 231] width 837 height 463
